Goal: Download file/media

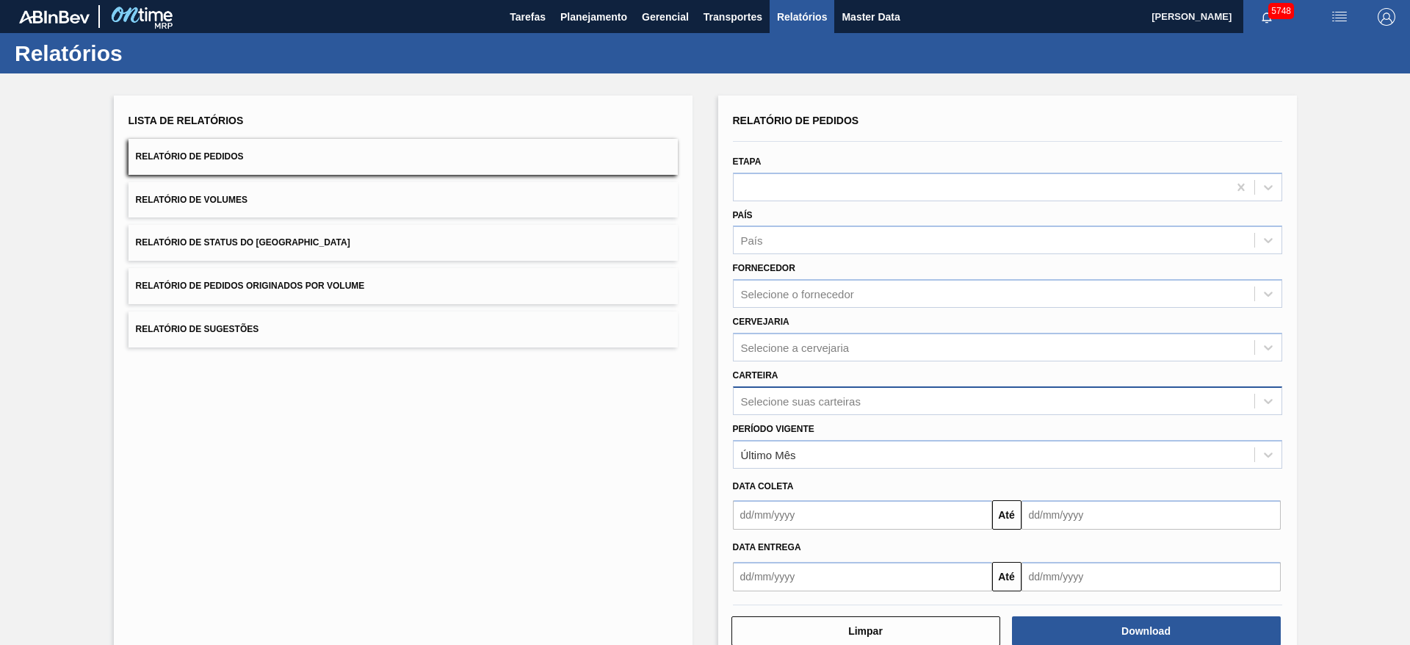
click at [819, 390] on div "Selecione suas carteiras" at bounding box center [993, 400] width 520 height 21
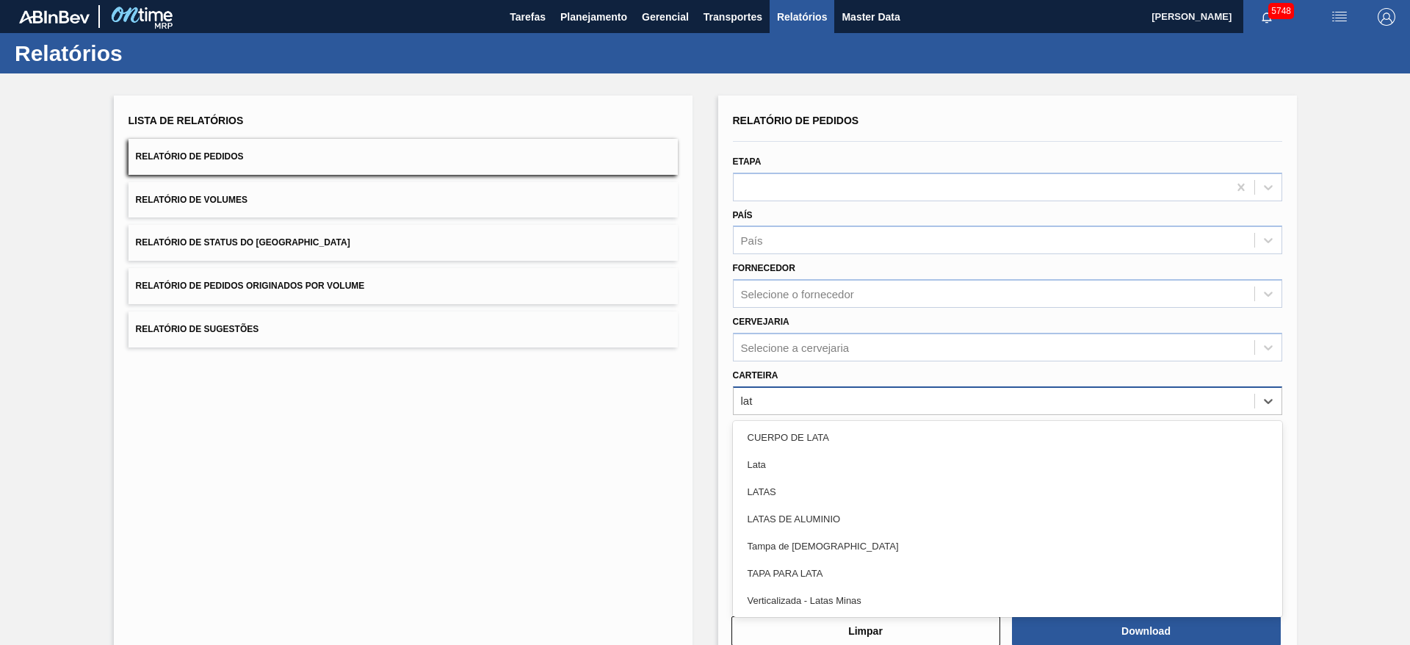
type input "lata"
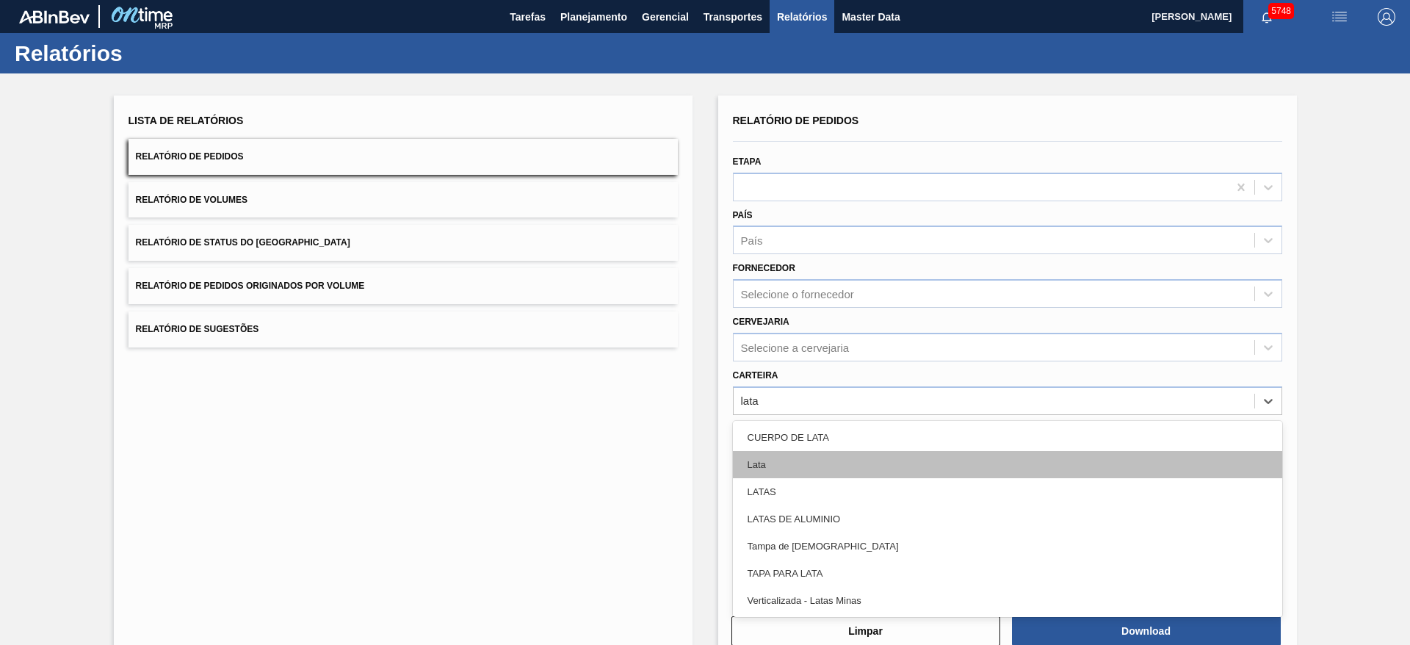
click at [807, 457] on div "Lata" at bounding box center [1007, 464] width 549 height 27
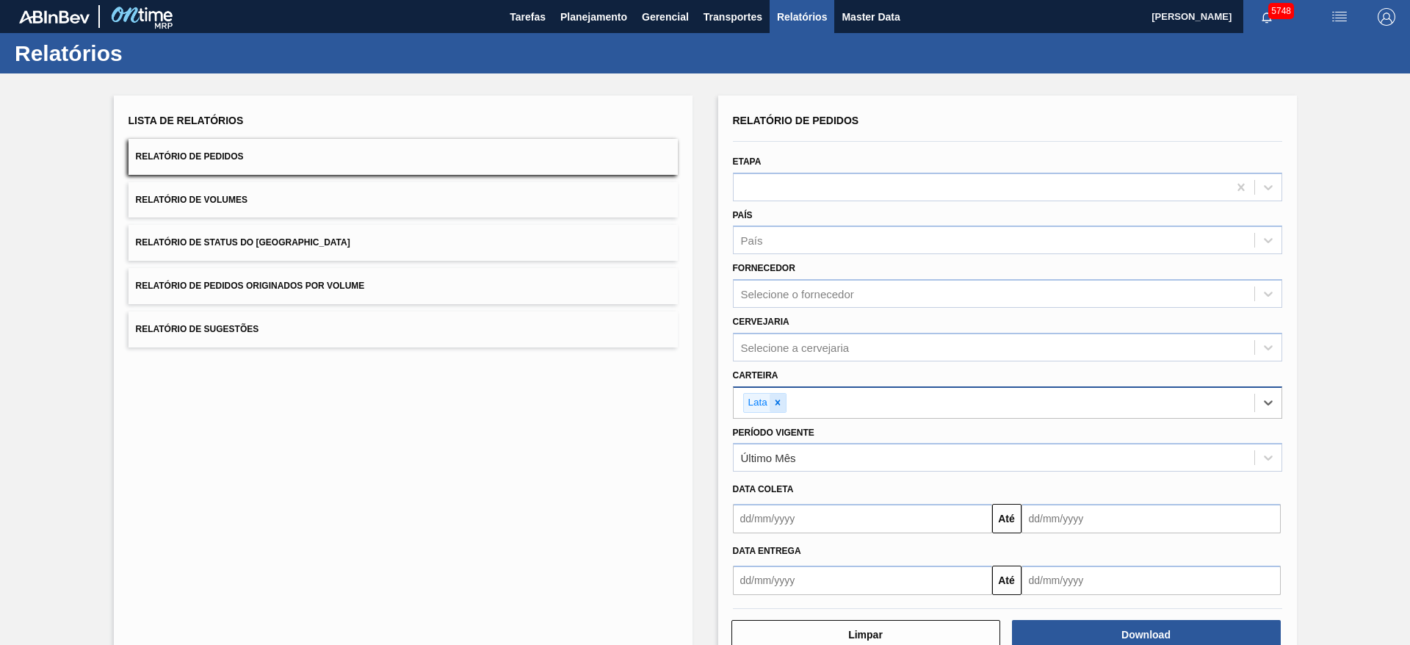
click at [774, 401] on icon at bounding box center [777, 402] width 10 height 10
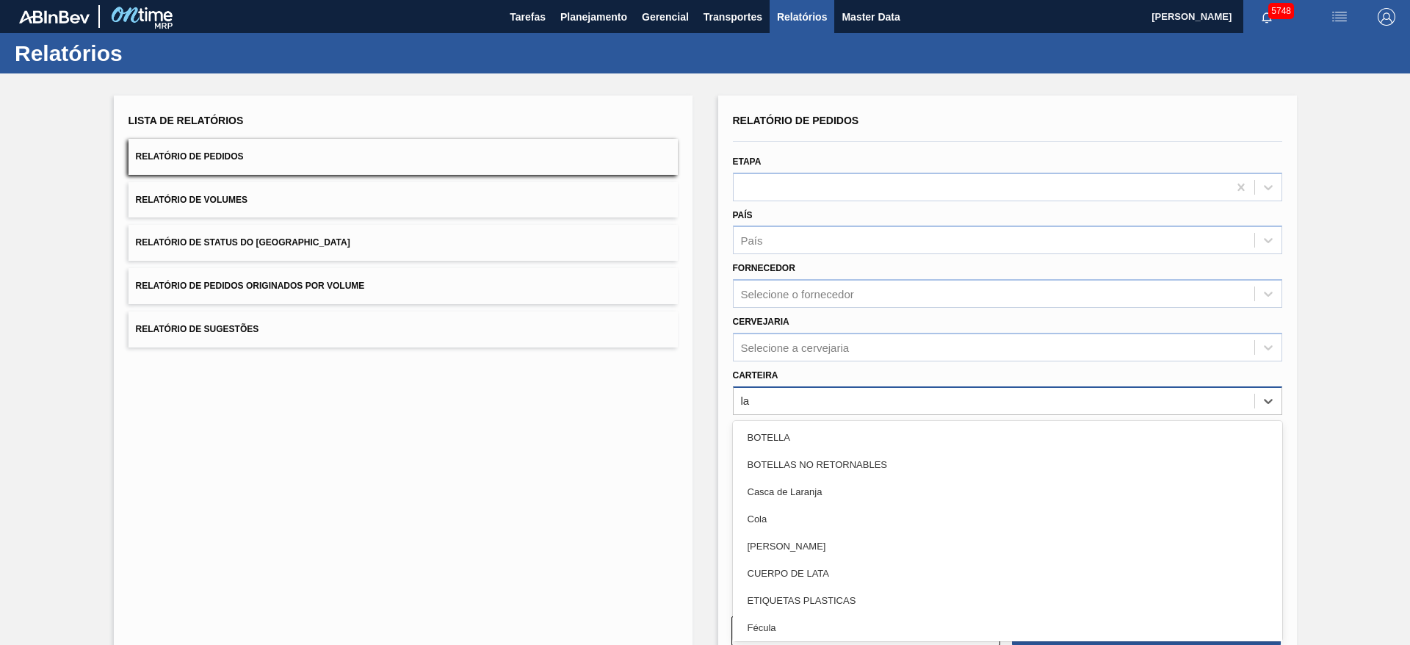
type input "lat"
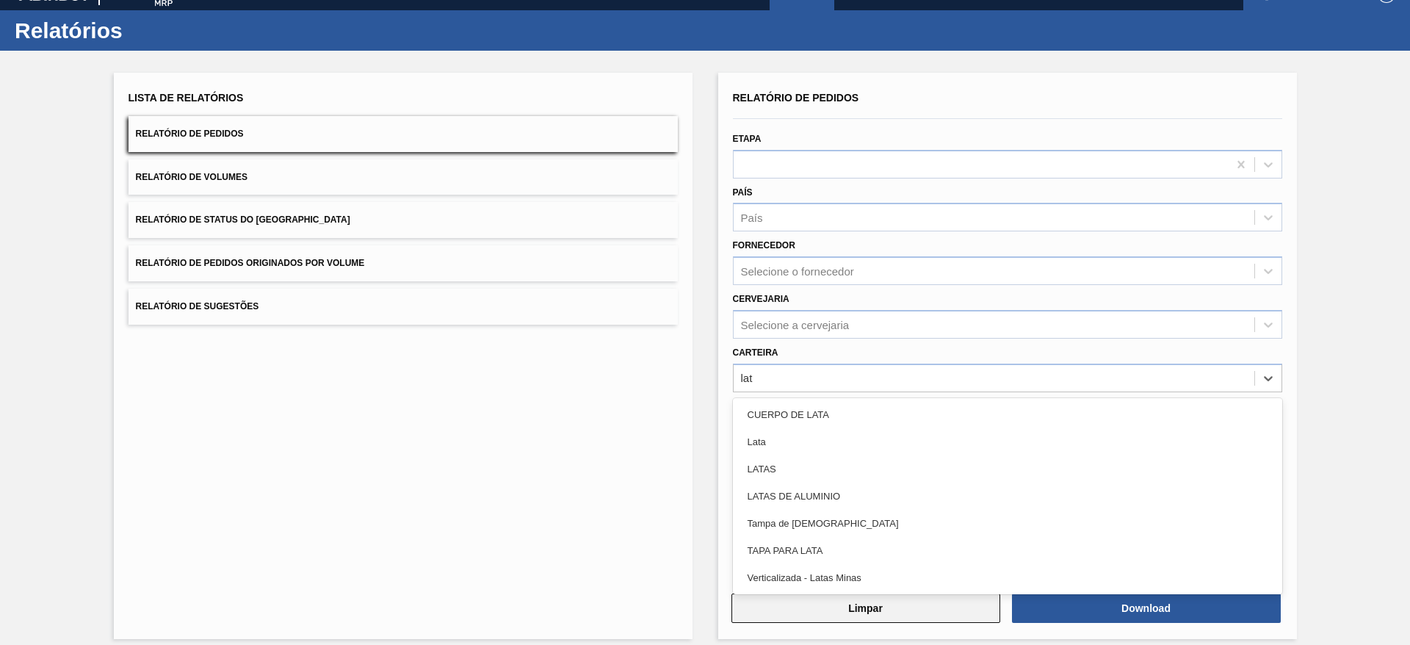
scroll to position [35, 0]
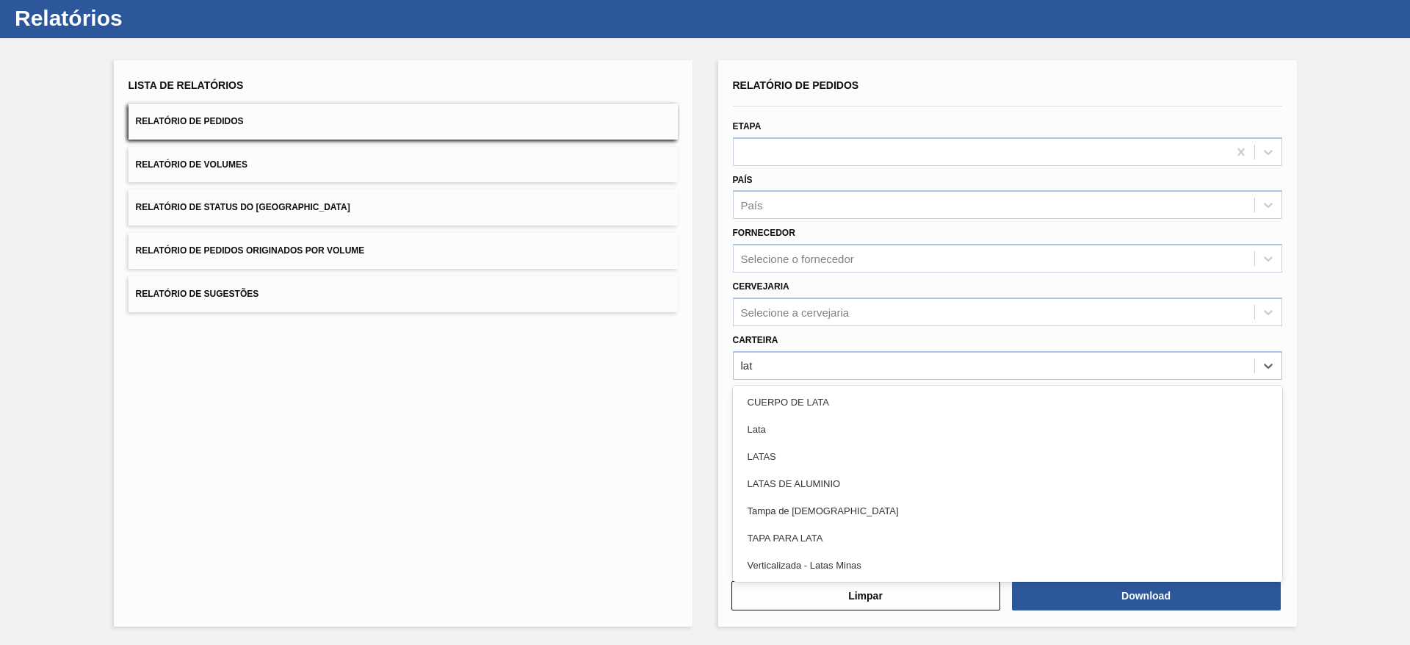
click at [853, 565] on div "Verticalizada - Latas Minas" at bounding box center [1007, 564] width 549 height 27
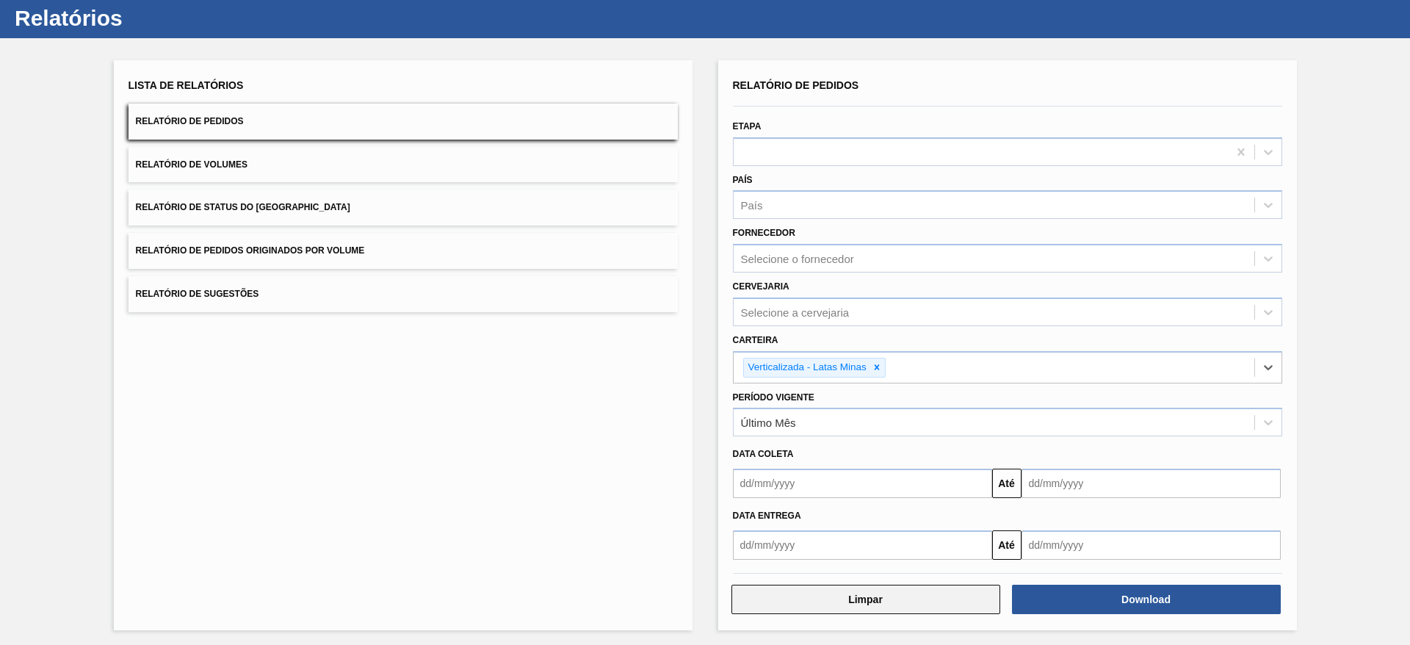
click at [909, 603] on button "Limpar" at bounding box center [865, 598] width 269 height 29
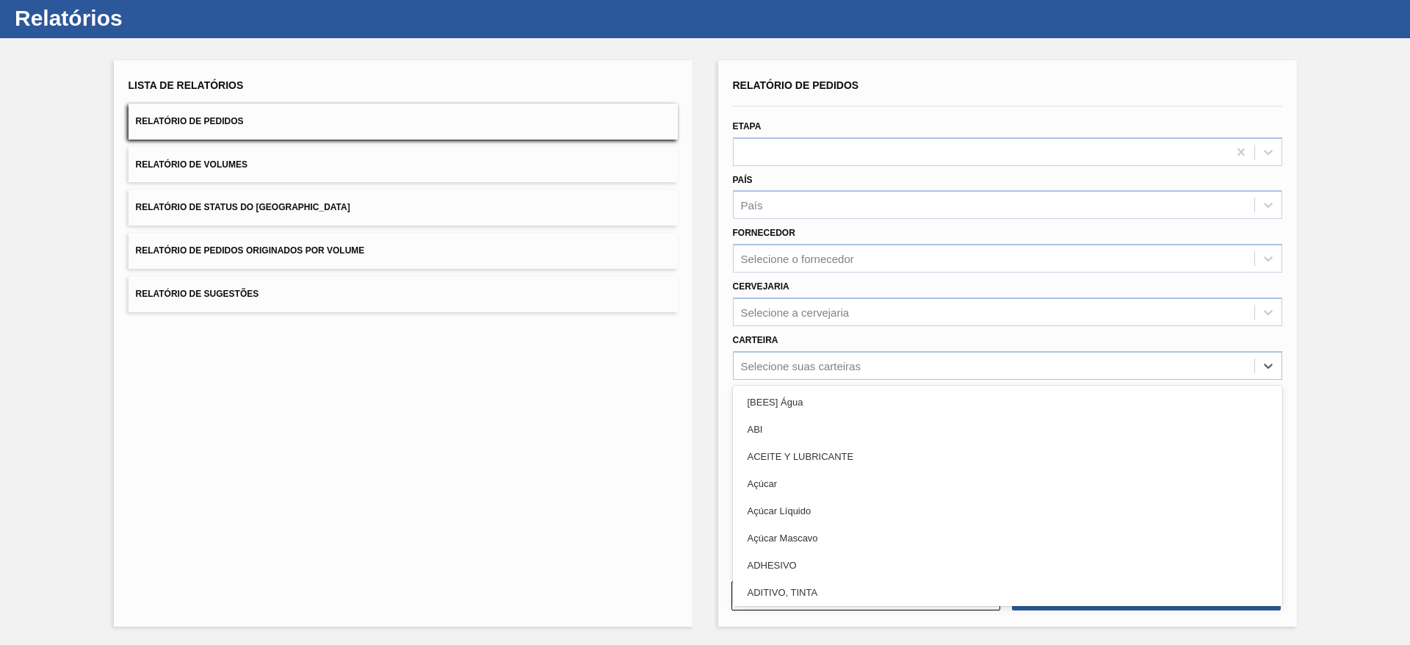
click at [846, 363] on div "Selecione suas carteiras" at bounding box center [801, 365] width 120 height 12
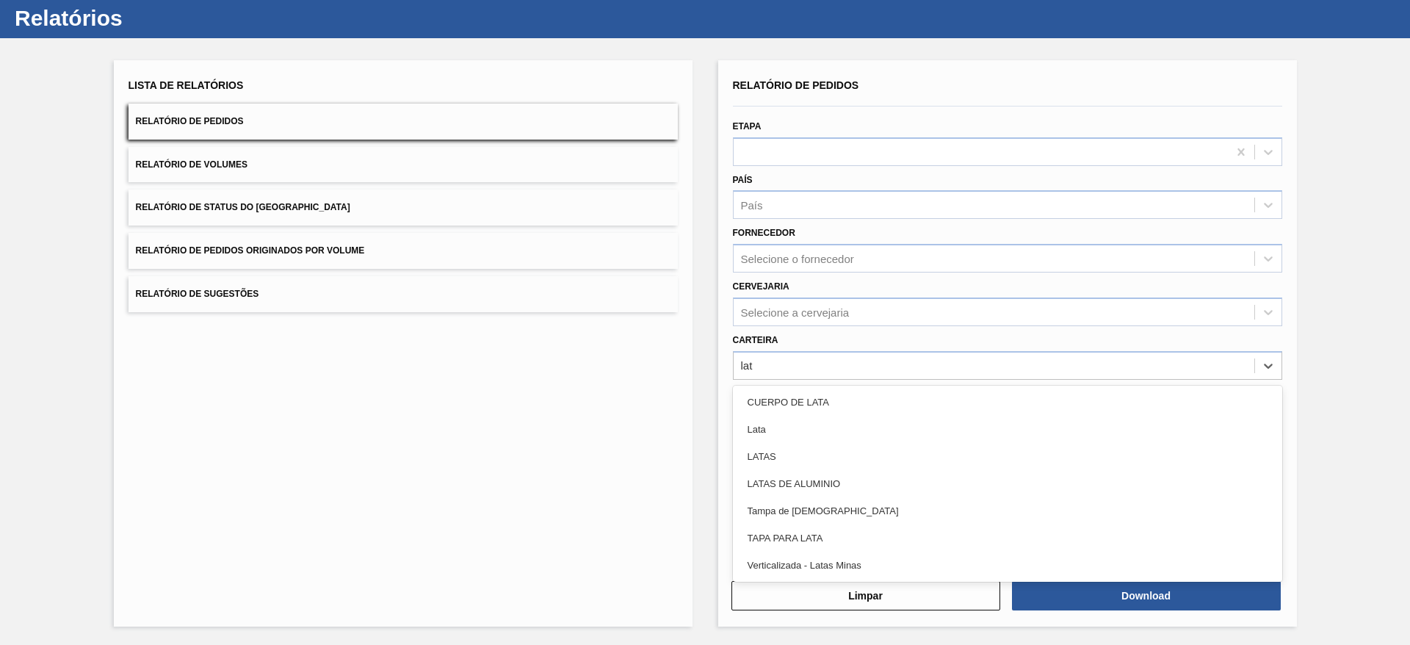
type input "lata"
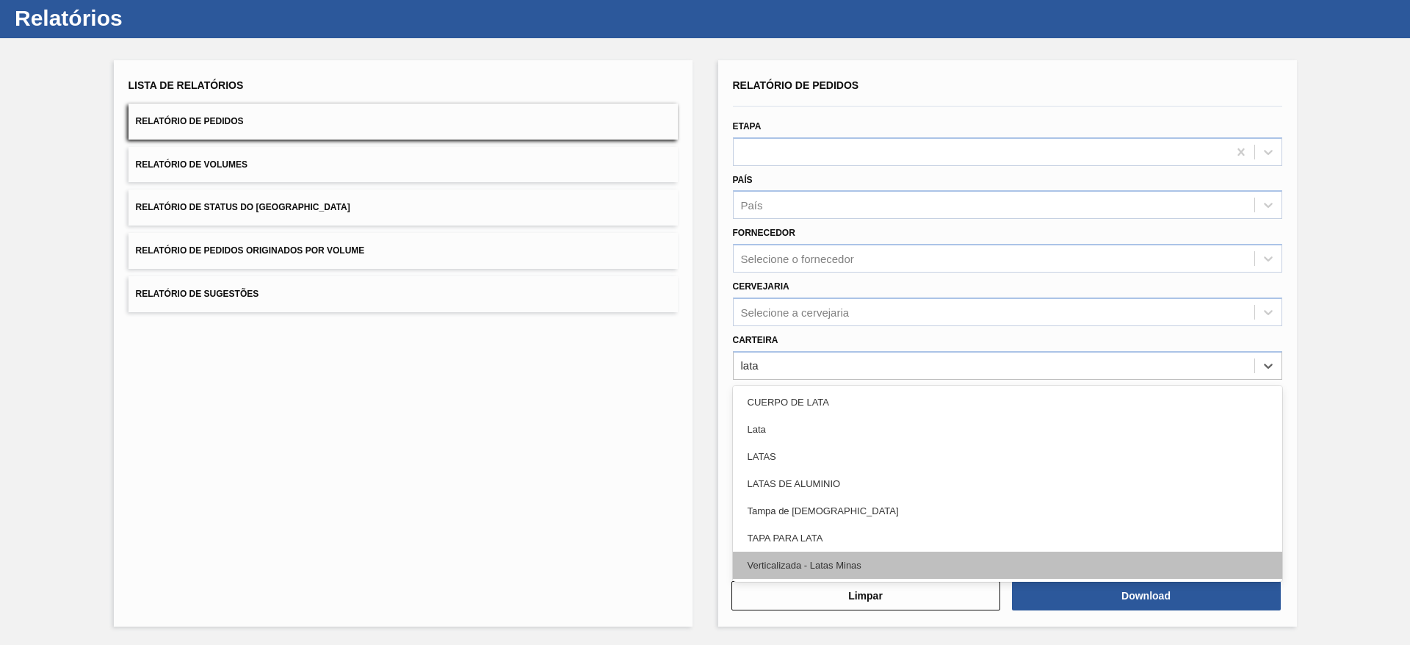
click at [819, 562] on div "Verticalizada - Latas Minas" at bounding box center [1007, 564] width 549 height 27
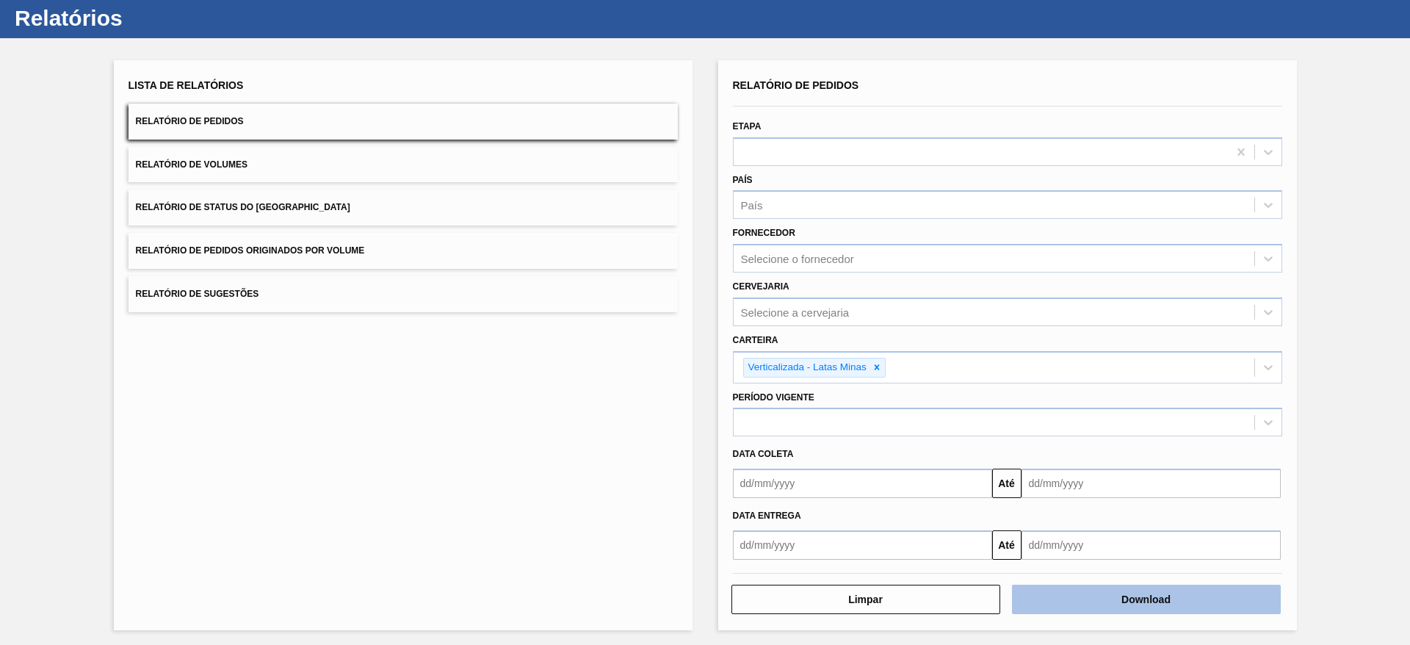
click at [1178, 591] on button "Download" at bounding box center [1146, 598] width 269 height 29
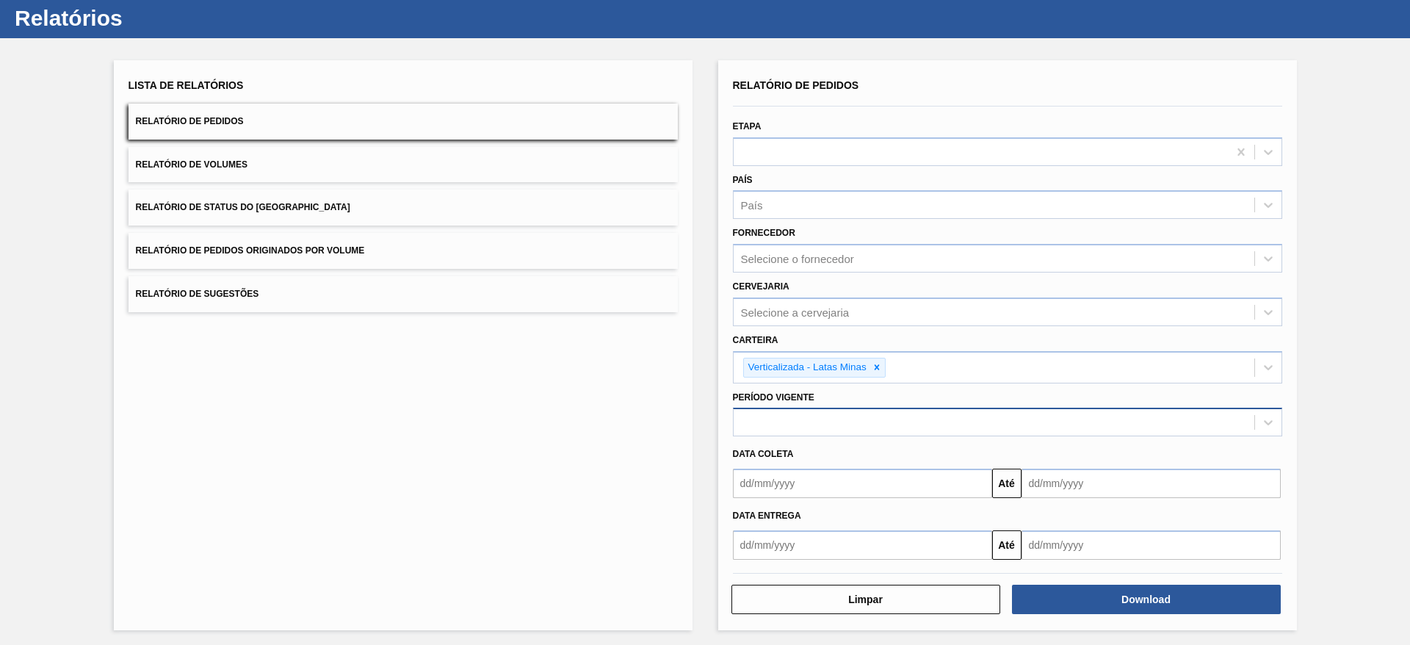
click at [888, 414] on div at bounding box center [993, 422] width 520 height 21
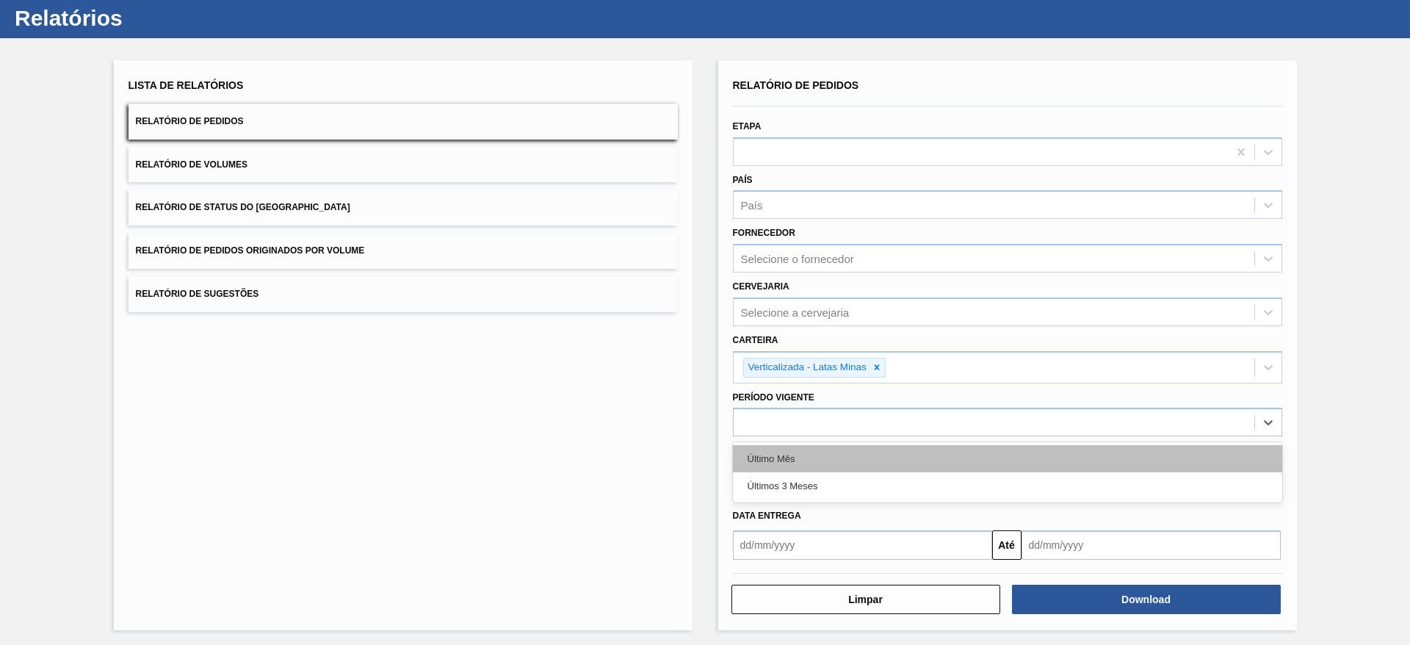
click at [821, 452] on div "Último Mês" at bounding box center [1007, 458] width 549 height 27
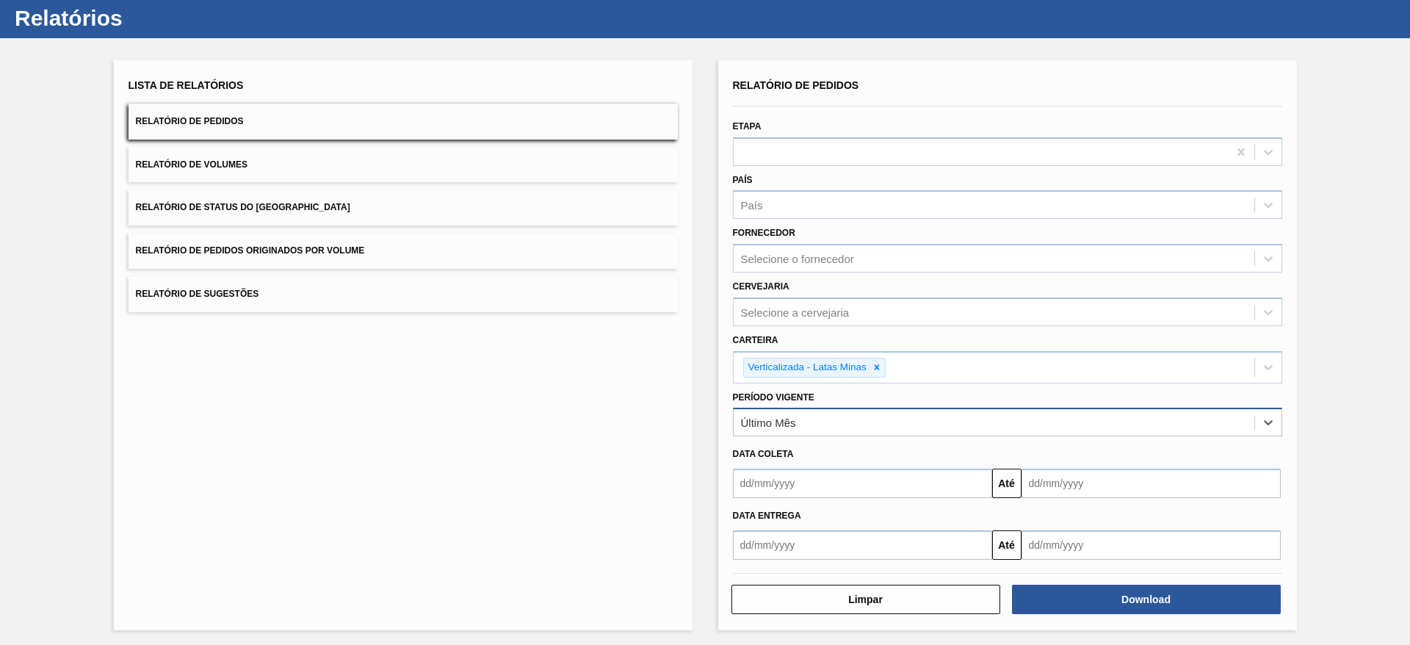
click at [844, 413] on div "Último Mês" at bounding box center [993, 422] width 520 height 21
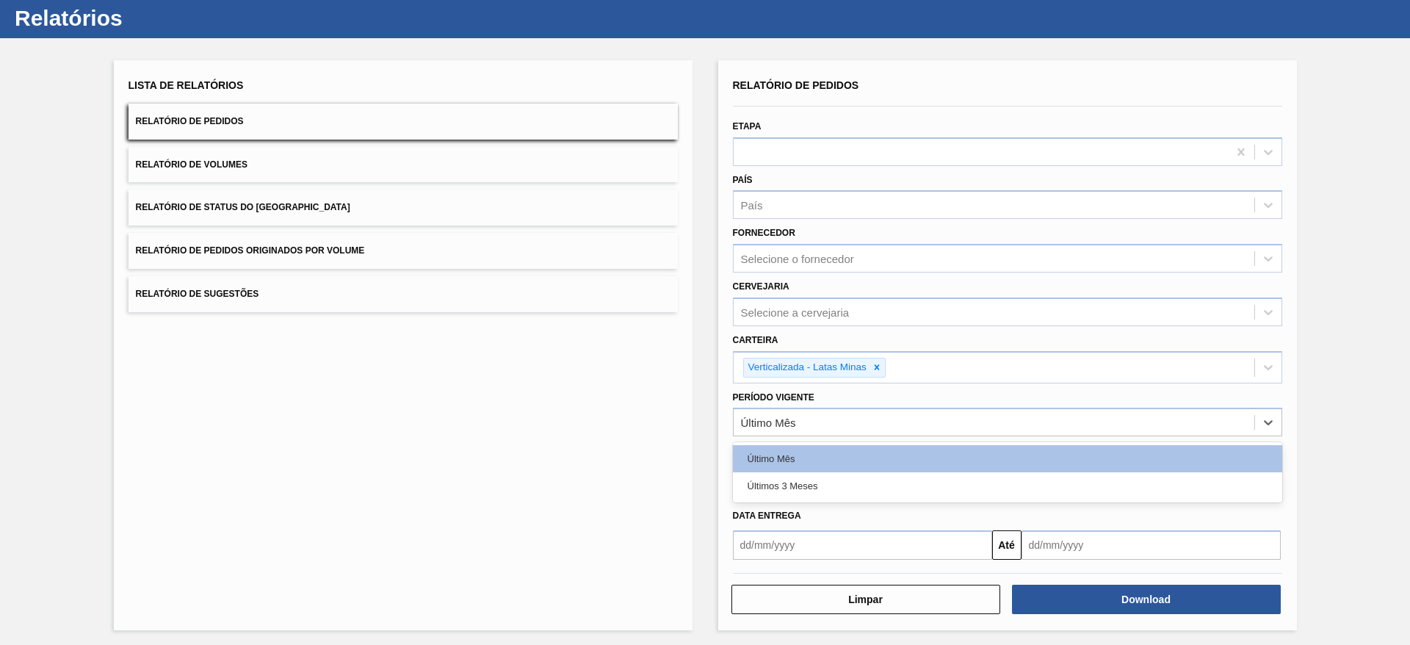
drag, startPoint x: 830, startPoint y: 483, endPoint x: 874, endPoint y: 515, distance: 54.0
click at [829, 483] on div "Últimos 3 Meses" at bounding box center [1007, 485] width 549 height 27
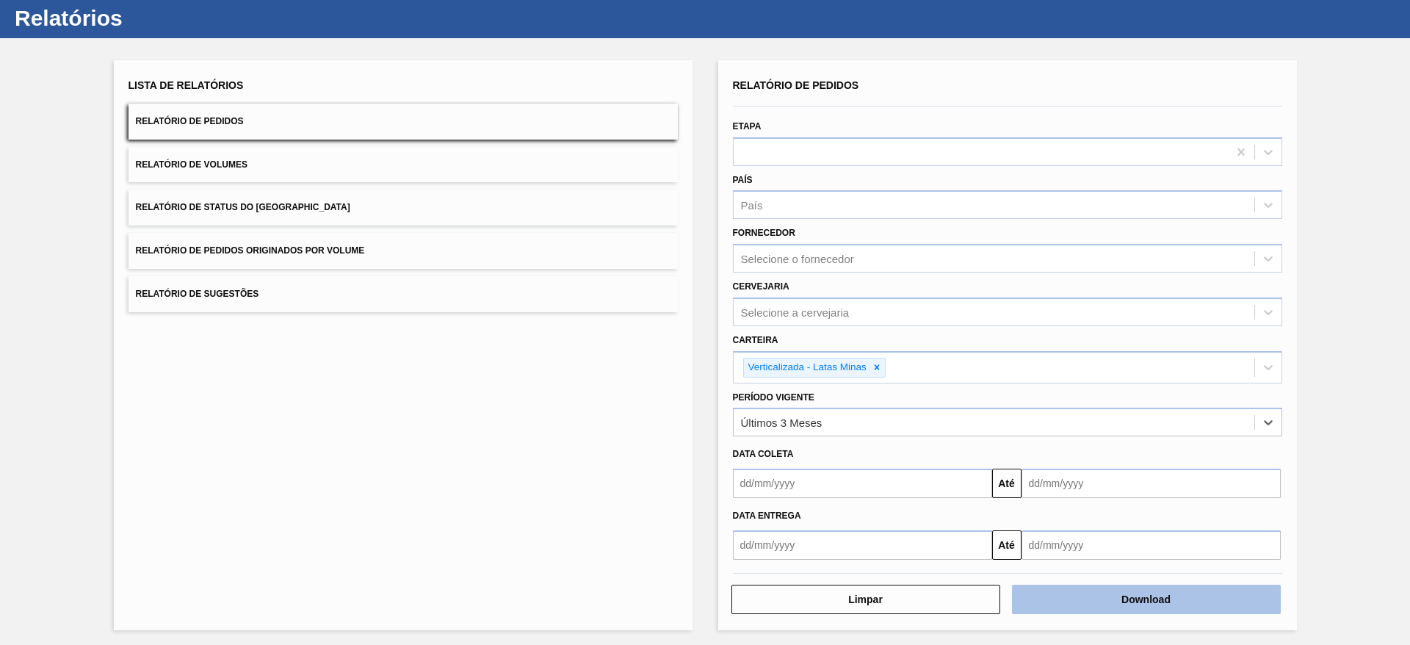
click at [1096, 591] on button "Download" at bounding box center [1146, 598] width 269 height 29
